Goal: Task Accomplishment & Management: Complete application form

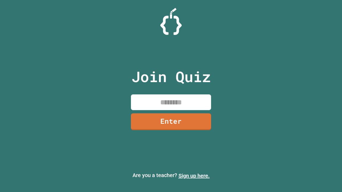
click at [194, 176] on link "Sign up here." at bounding box center [193, 176] width 31 height 6
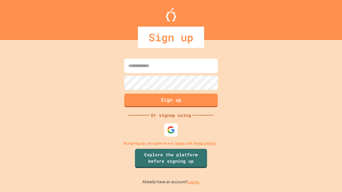
click at [194, 182] on link "Log in." at bounding box center [193, 182] width 12 height 6
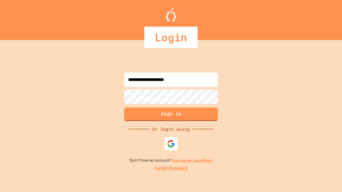
type input "**********"
